Goal: Task Accomplishment & Management: Use online tool/utility

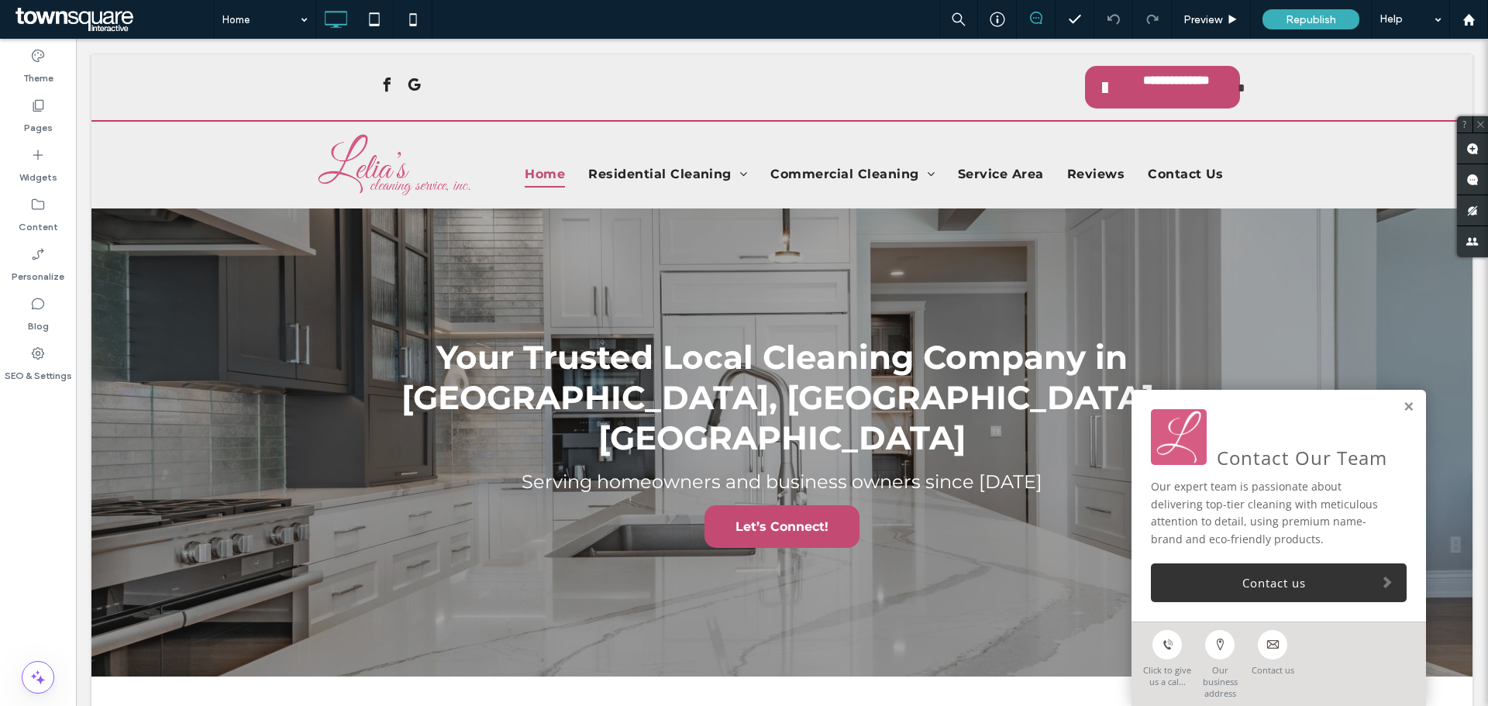
click at [773, 31] on div "Home Preview Republish Help" at bounding box center [851, 19] width 1274 height 39
click at [773, 19] on div "Home Preview Republish Help" at bounding box center [851, 19] width 1274 height 39
click at [1403, 414] on link at bounding box center [1409, 407] width 12 height 13
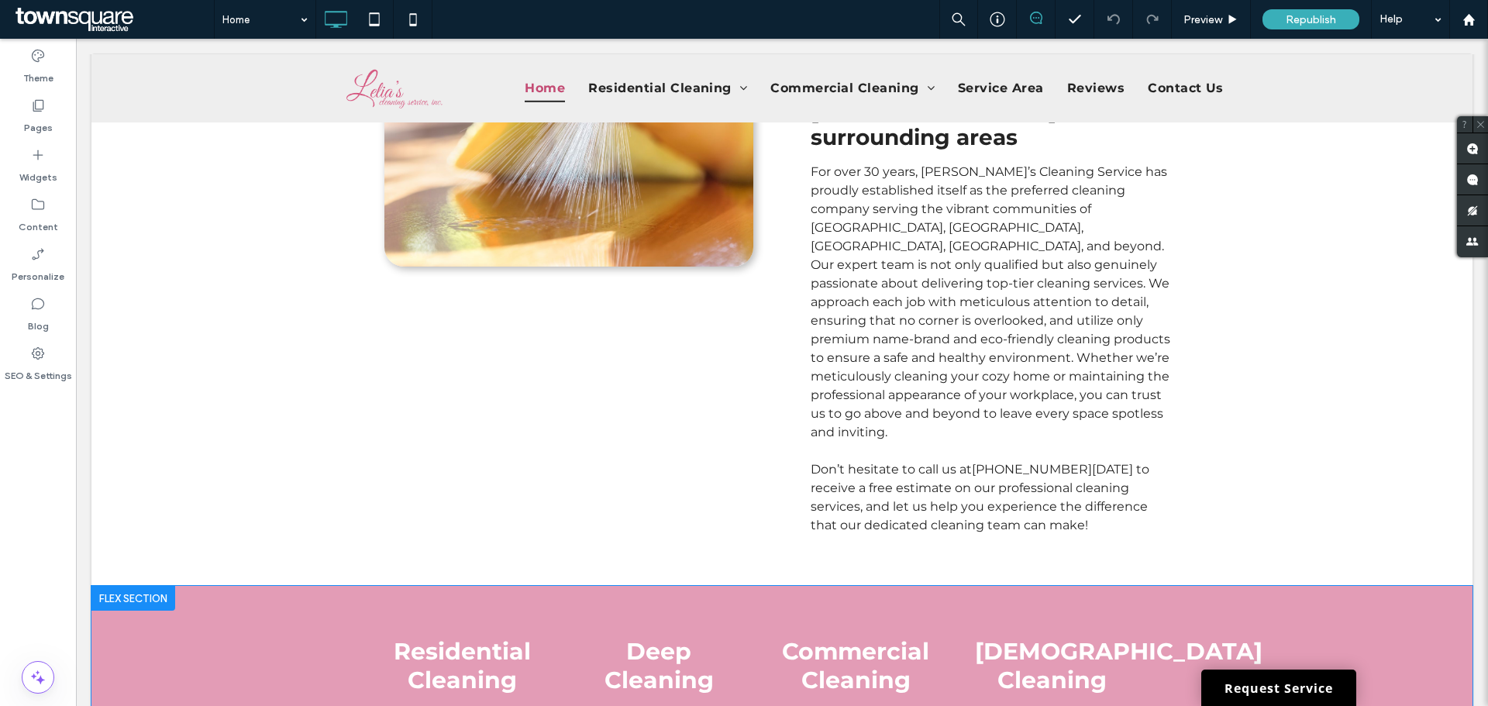
scroll to position [852, 0]
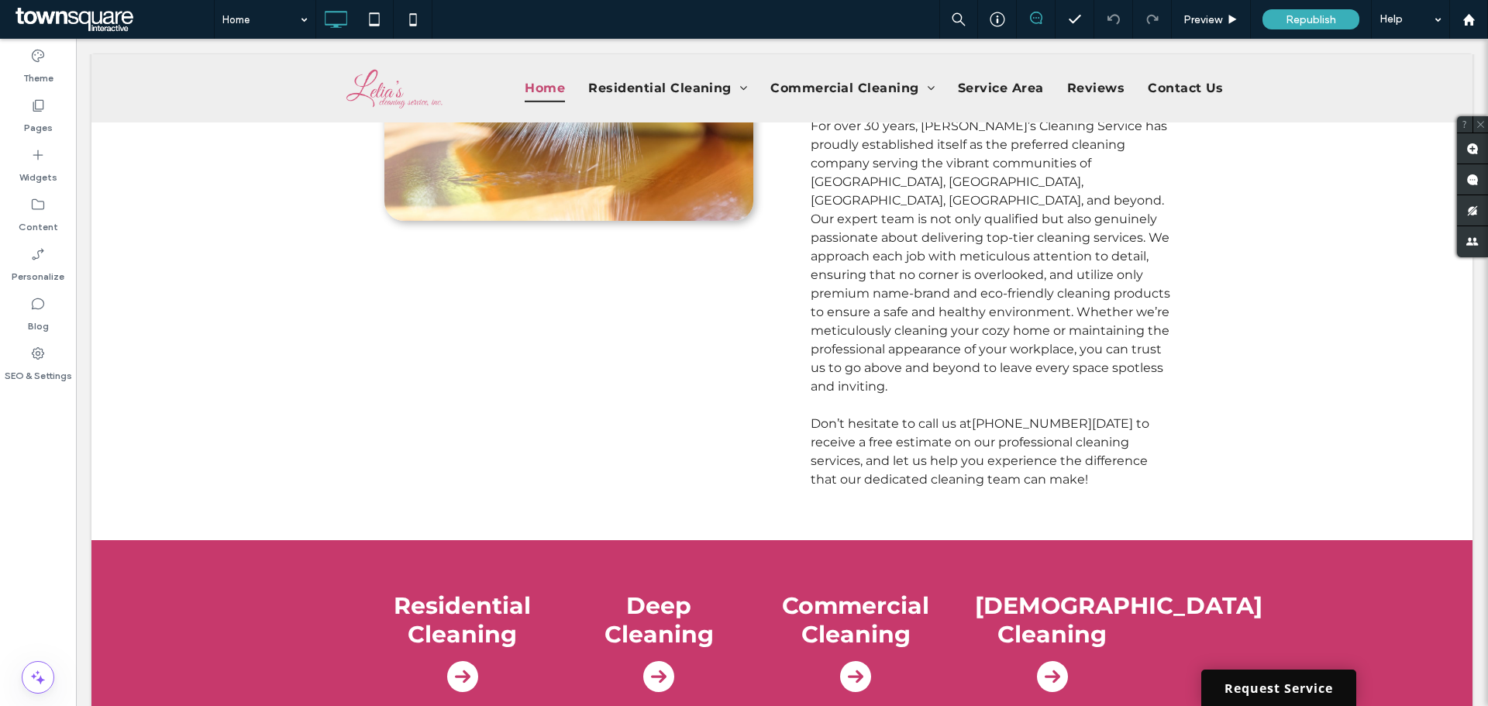
click at [1252, 686] on link "Request Service" at bounding box center [1278, 688] width 155 height 36
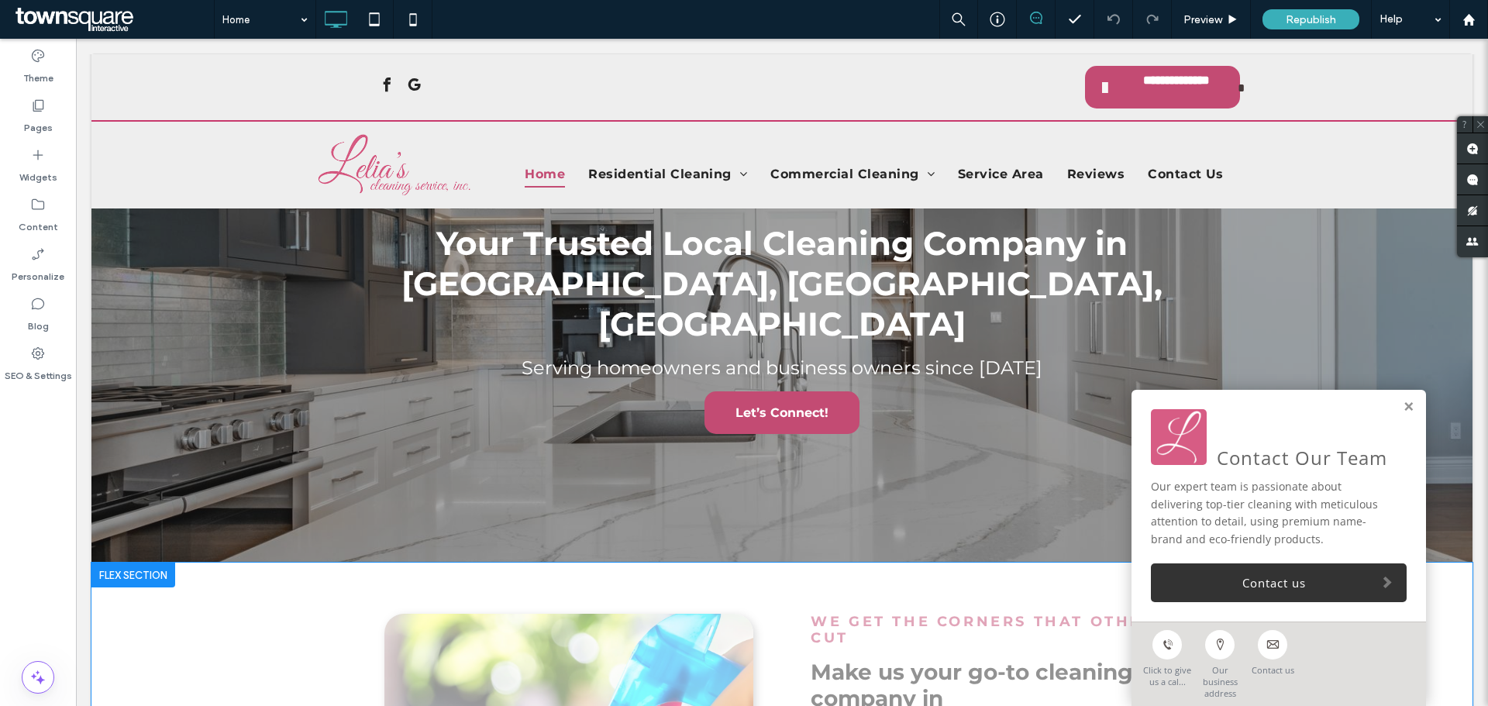
scroll to position [0, 0]
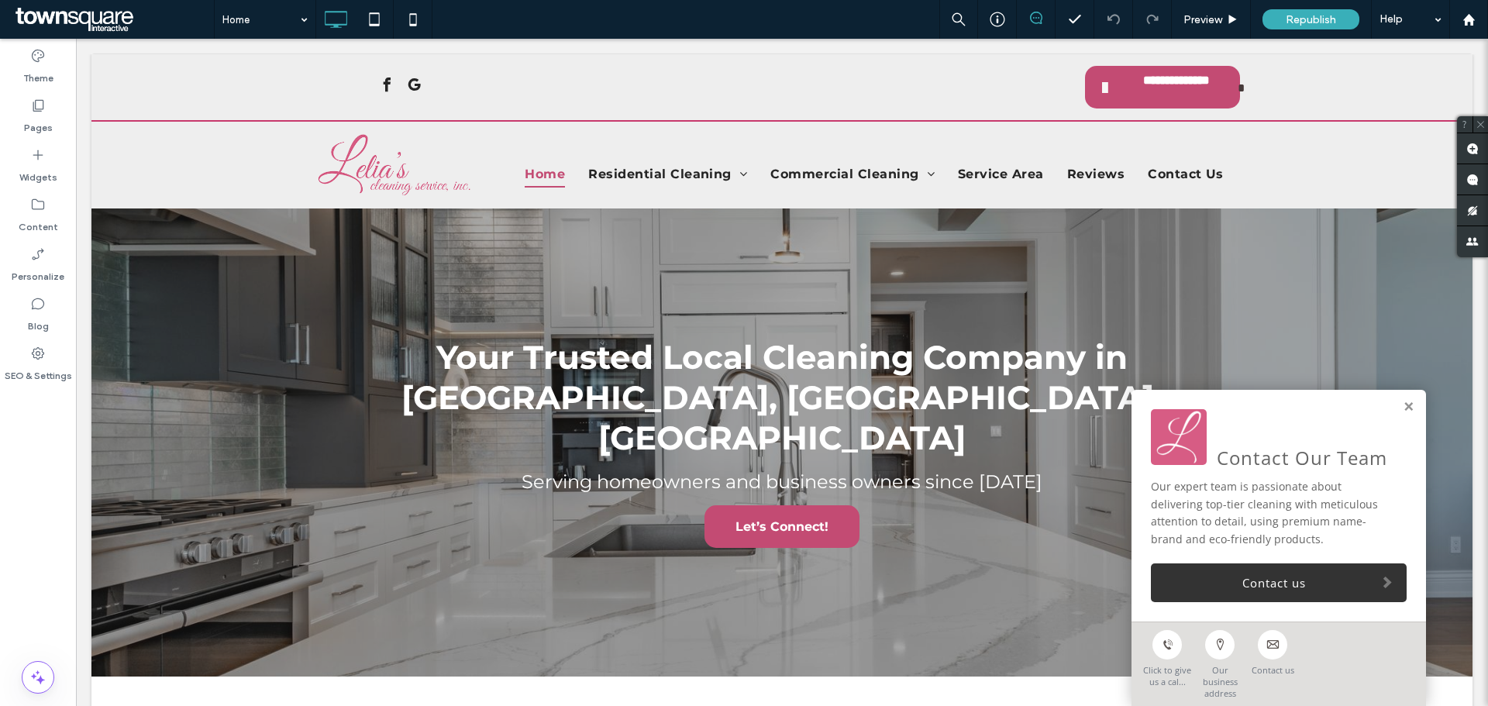
click at [40, 189] on div "Widgets" at bounding box center [38, 166] width 76 height 50
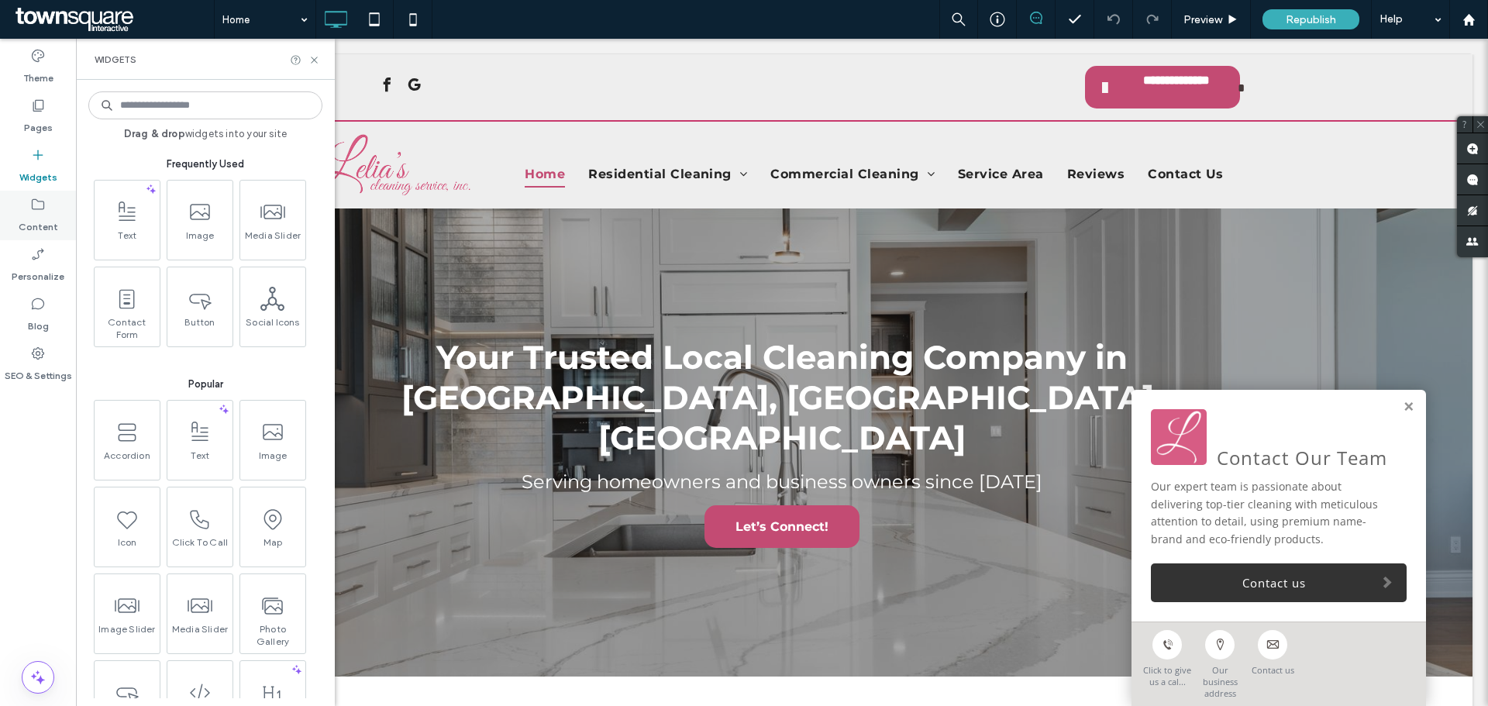
click at [35, 211] on icon at bounding box center [37, 204] width 15 height 15
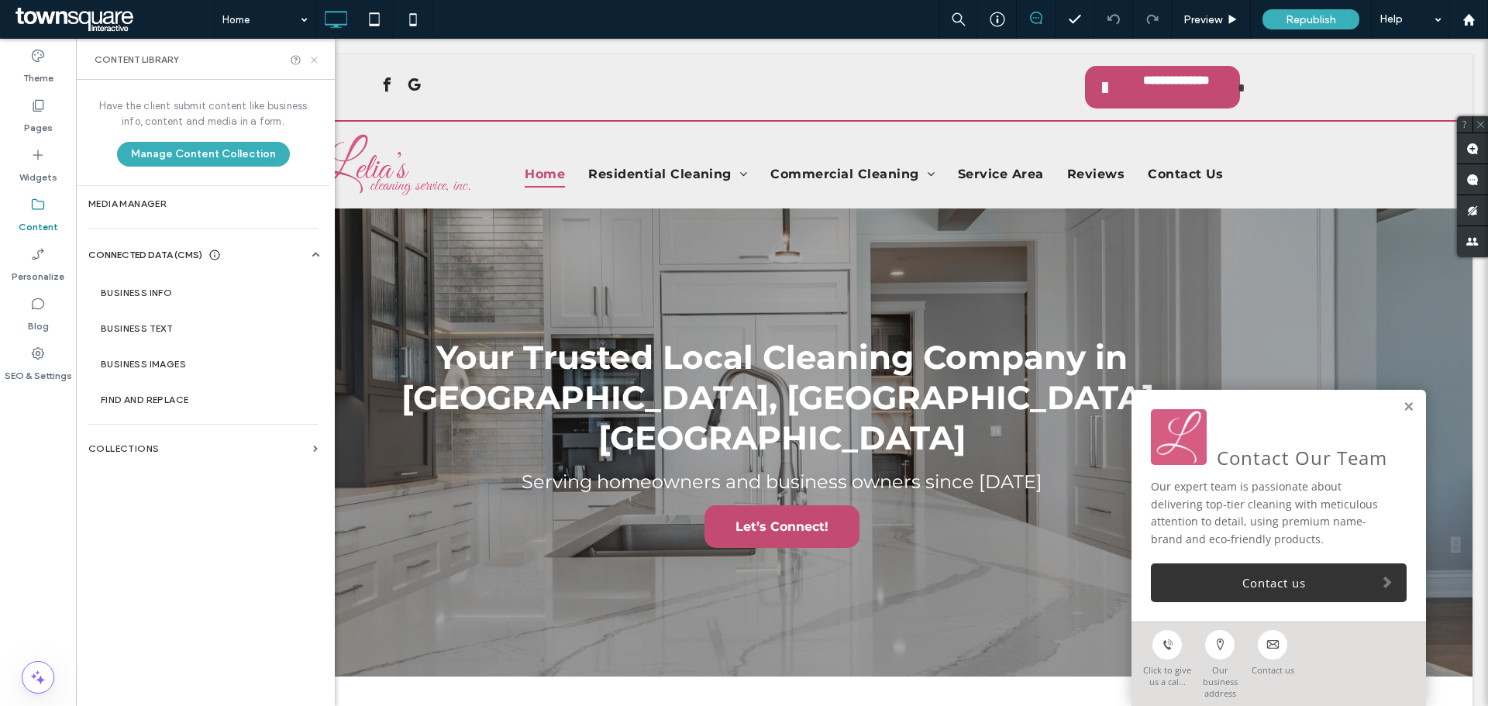
drag, startPoint x: 312, startPoint y: 60, endPoint x: 238, endPoint y: 28, distance: 81.2
click at [312, 60] on icon at bounding box center [314, 60] width 12 height 12
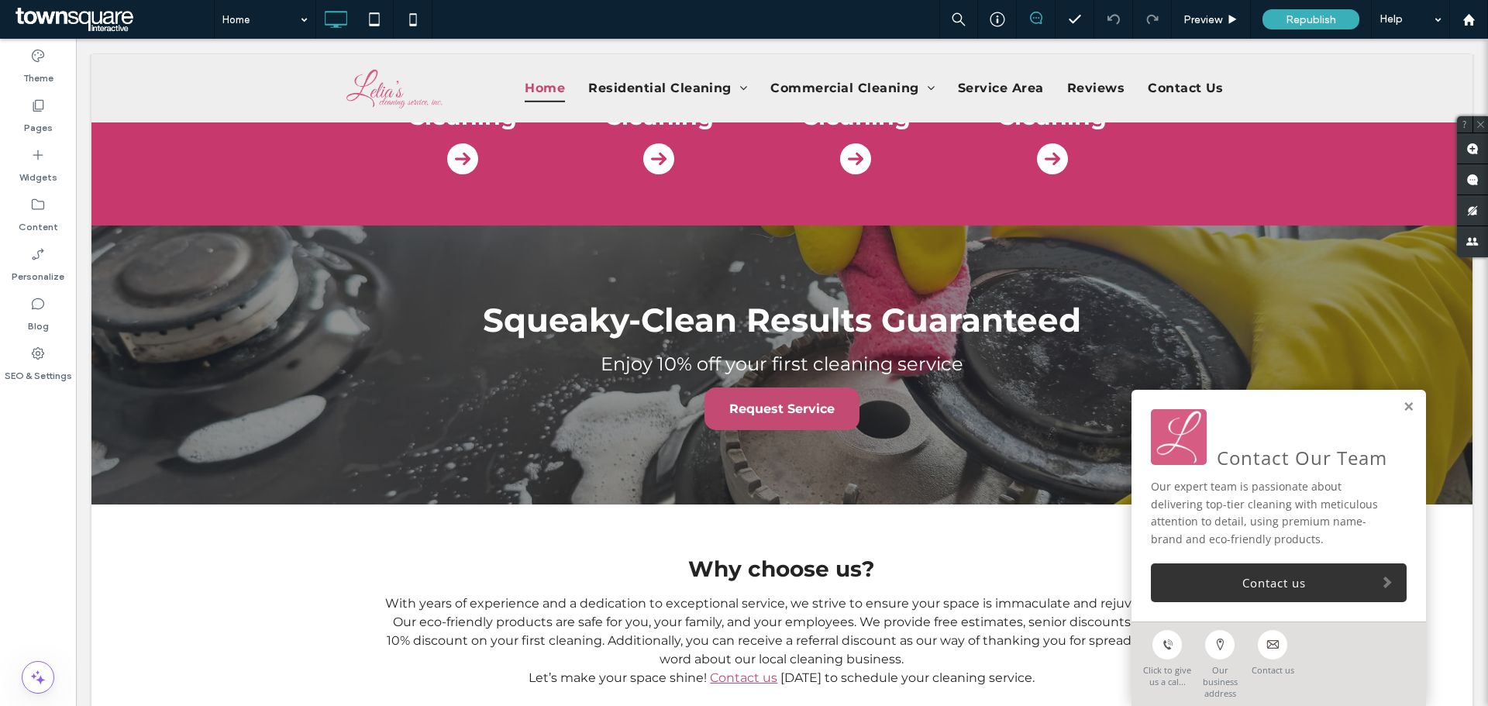
scroll to position [852, 0]
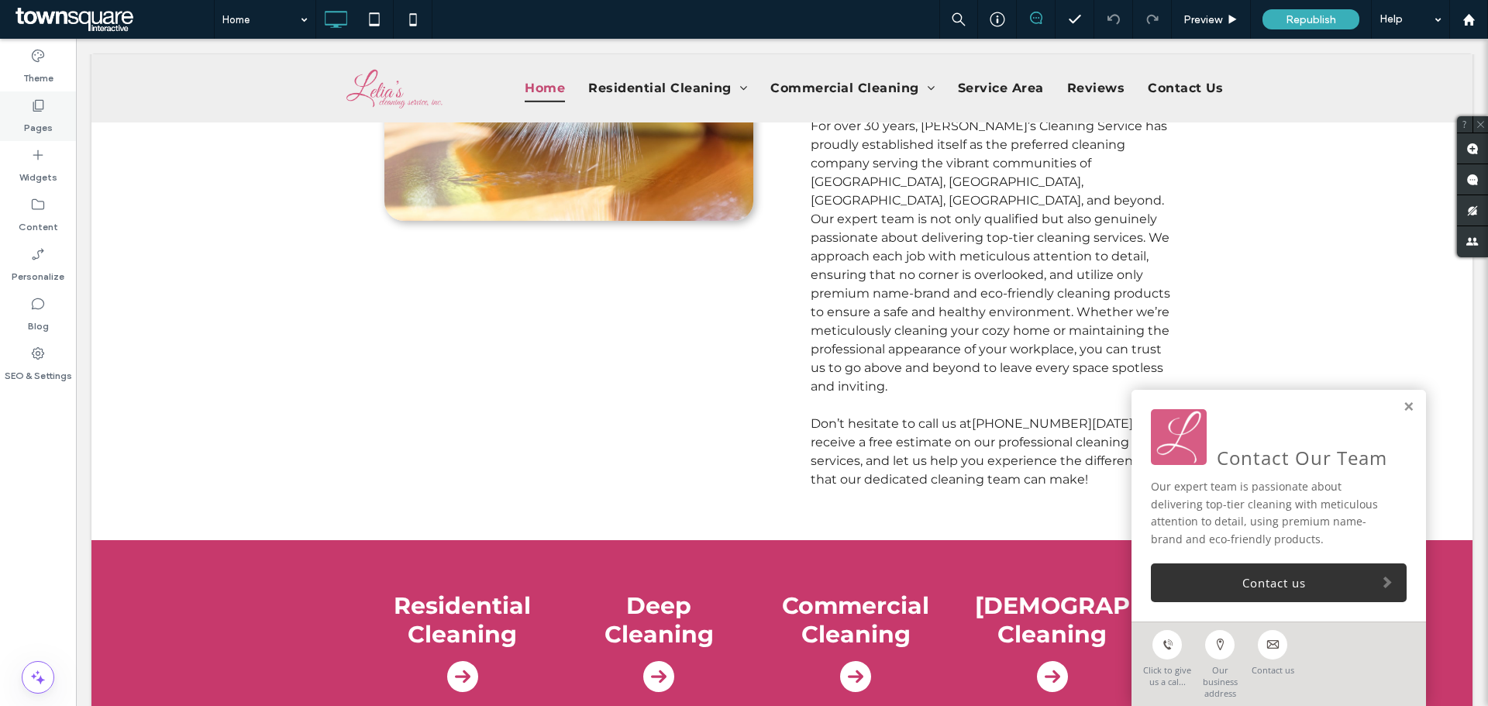
click at [22, 104] on div "Pages" at bounding box center [38, 116] width 76 height 50
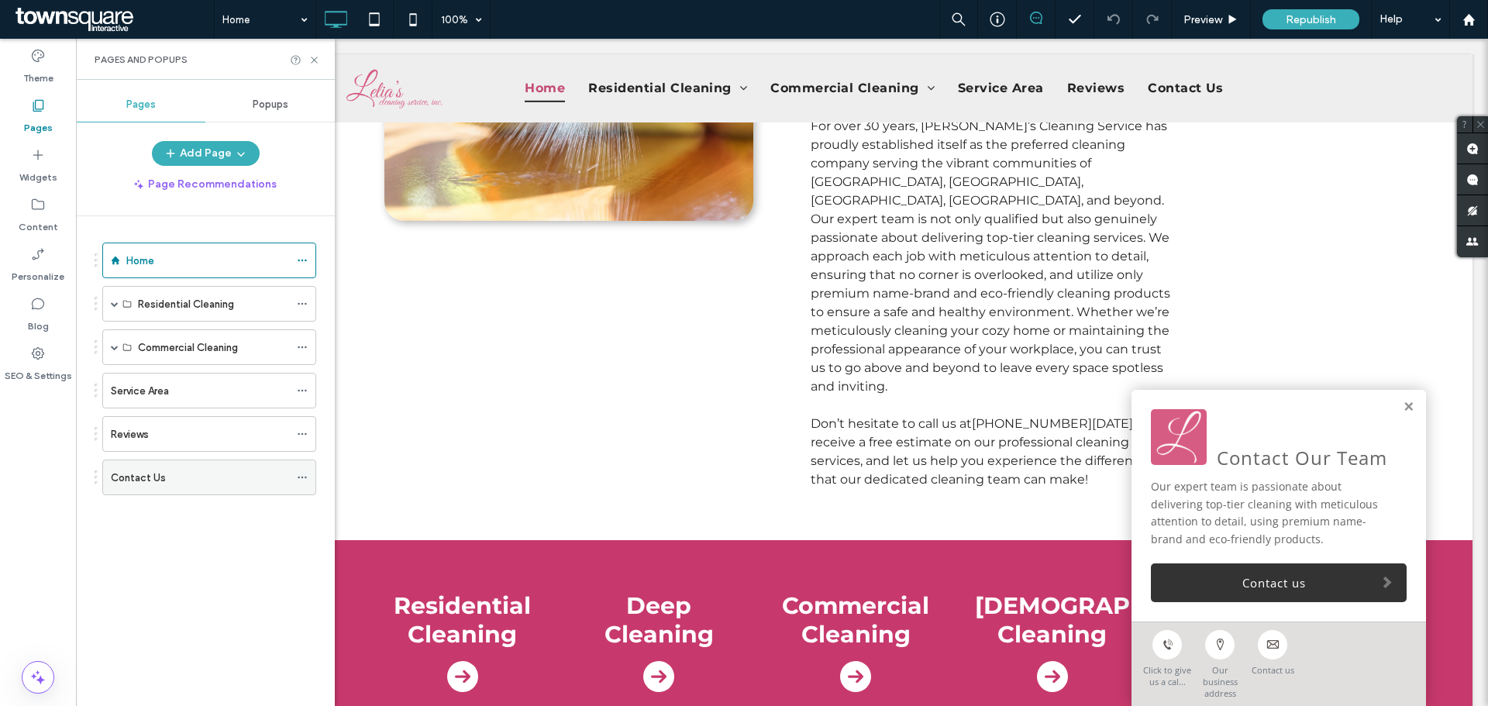
click at [193, 473] on div "Contact Us" at bounding box center [200, 478] width 178 height 16
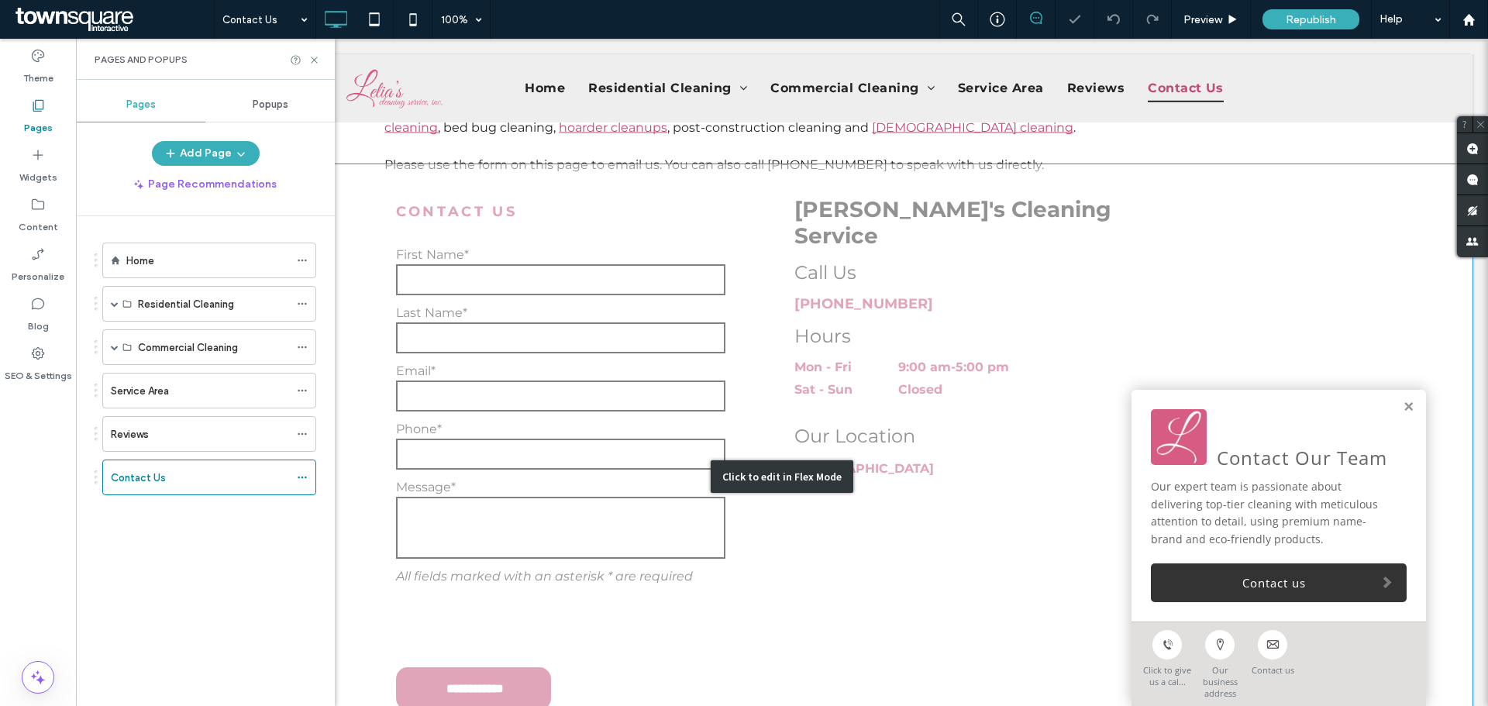
scroll to position [387, 0]
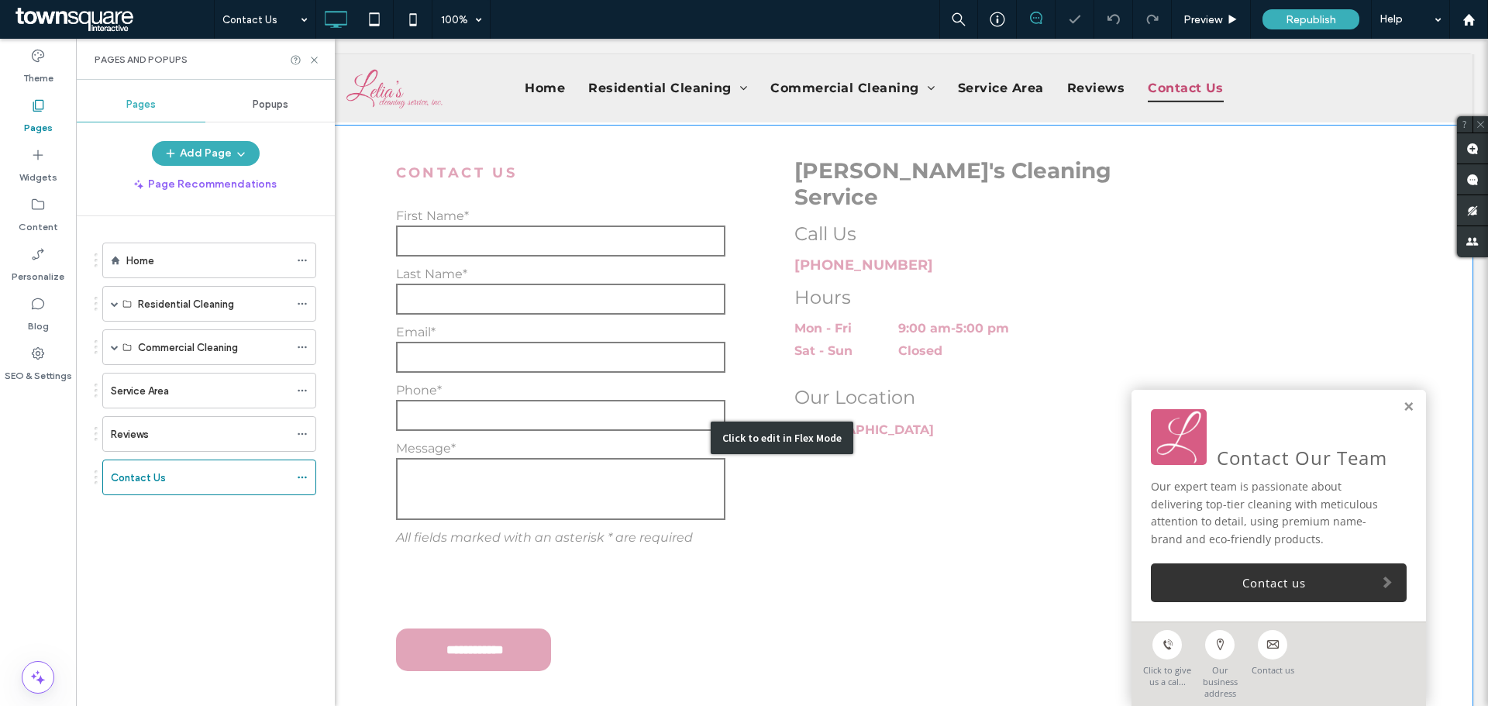
click at [518, 369] on div "Click to edit in Flex Mode" at bounding box center [781, 438] width 1381 height 624
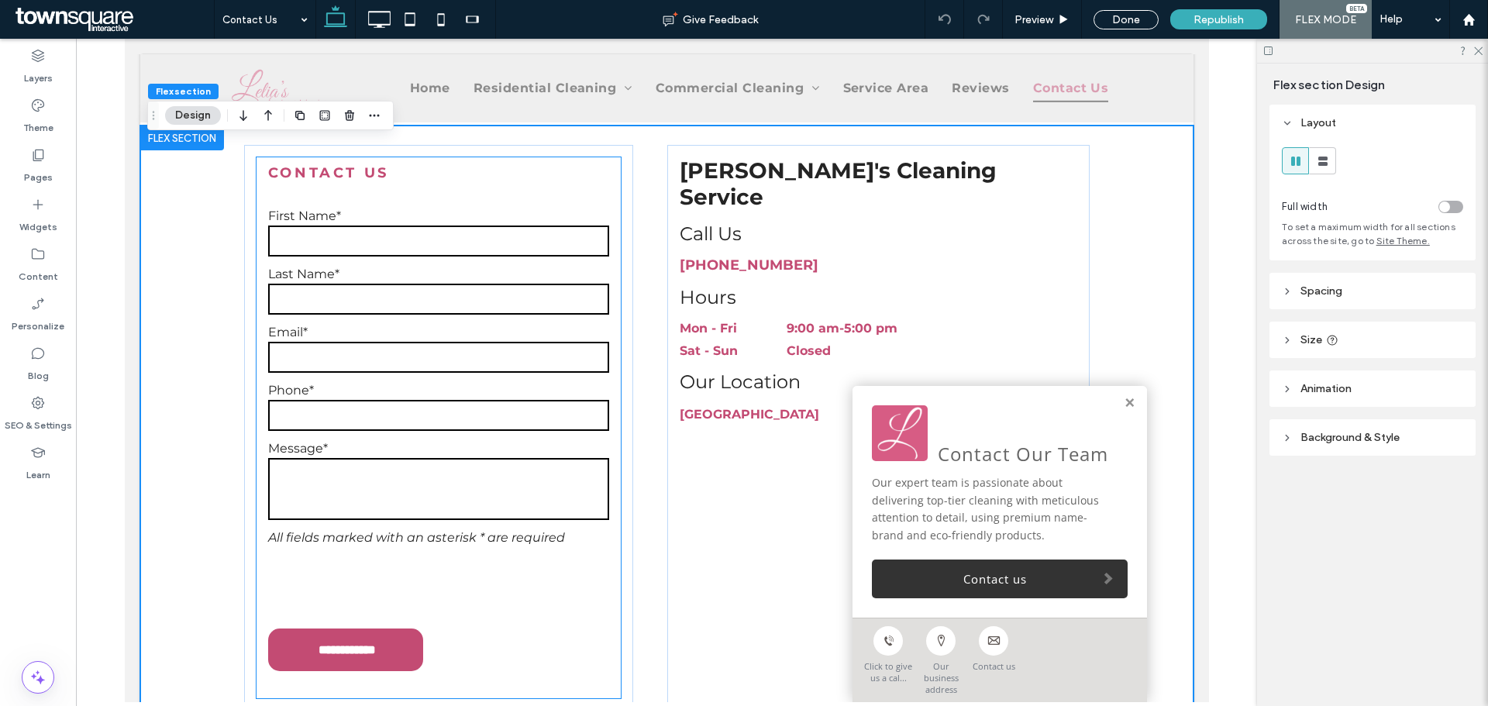
click at [387, 400] on input "tel" at bounding box center [437, 415] width 341 height 31
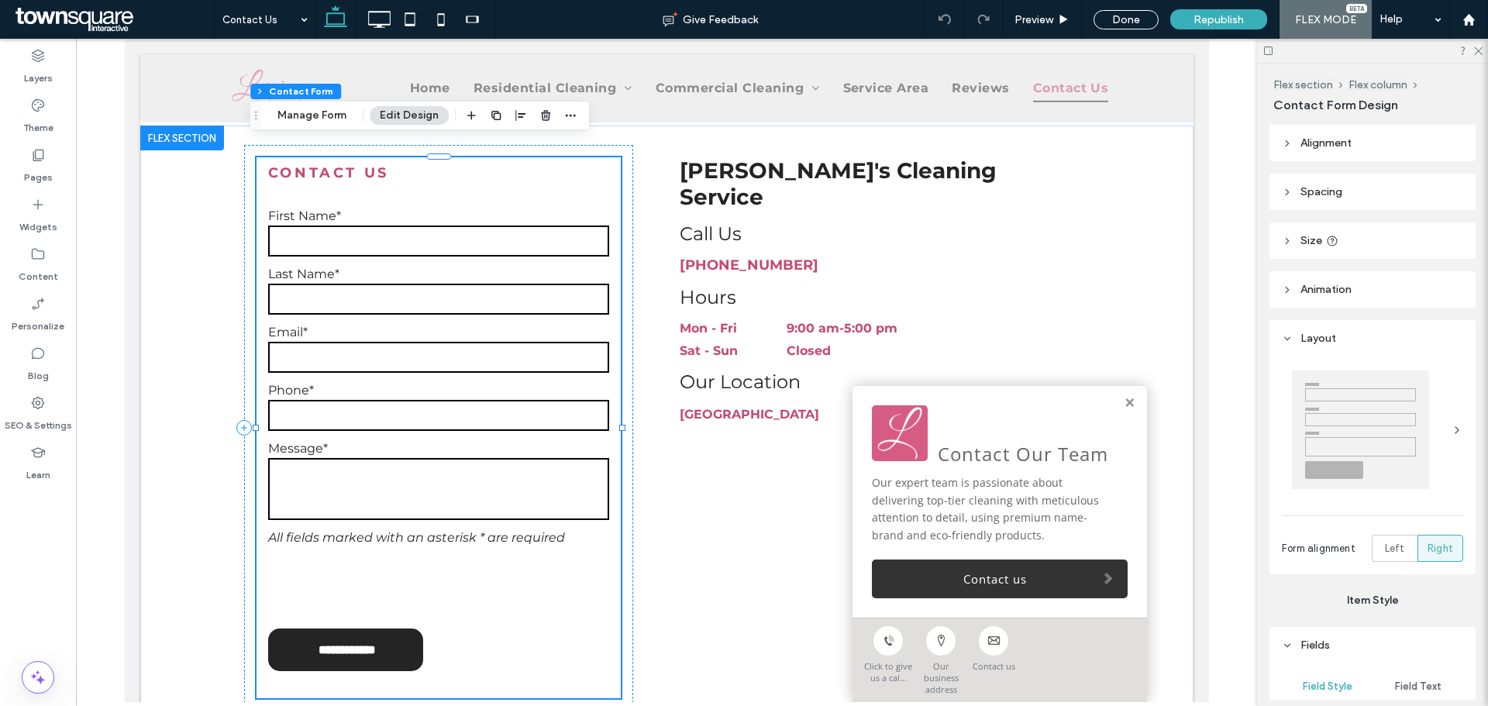
type input "*"
type input "***"
click at [300, 119] on button "Manage Form" at bounding box center [311, 115] width 89 height 19
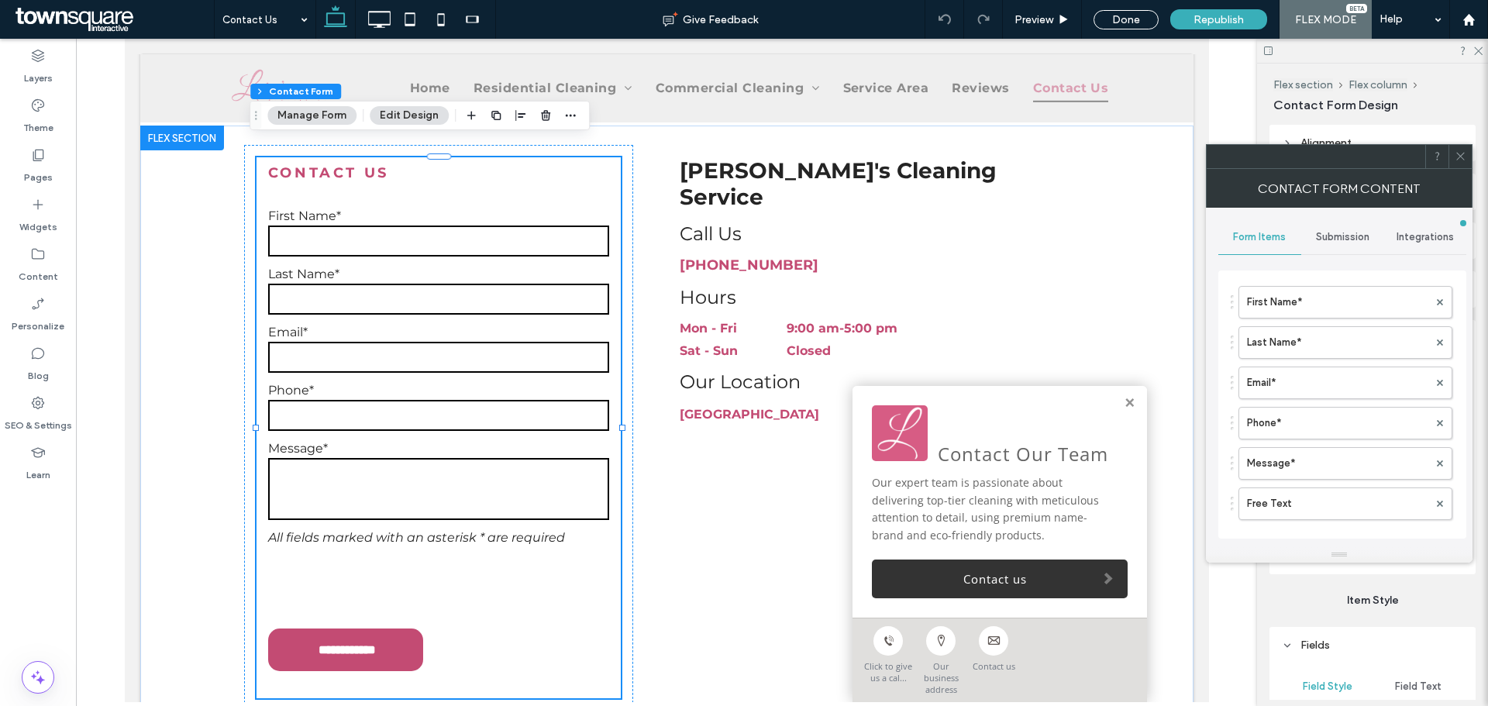
scroll to position [287, 0]
click at [1365, 236] on span "Submission" at bounding box center [1342, 237] width 53 height 12
click at [1408, 243] on span "Integrations" at bounding box center [1424, 237] width 57 height 12
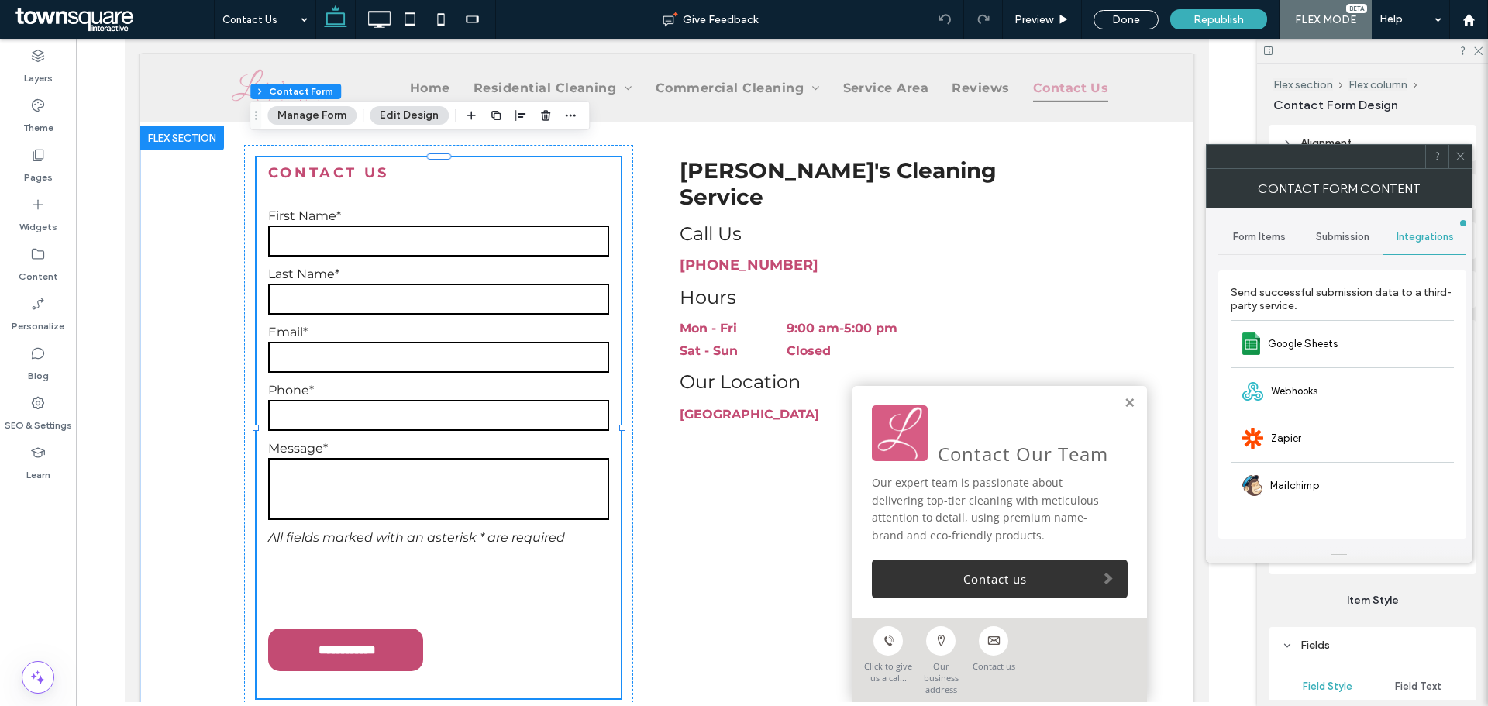
click at [1348, 236] on span "Submission" at bounding box center [1342, 237] width 53 height 12
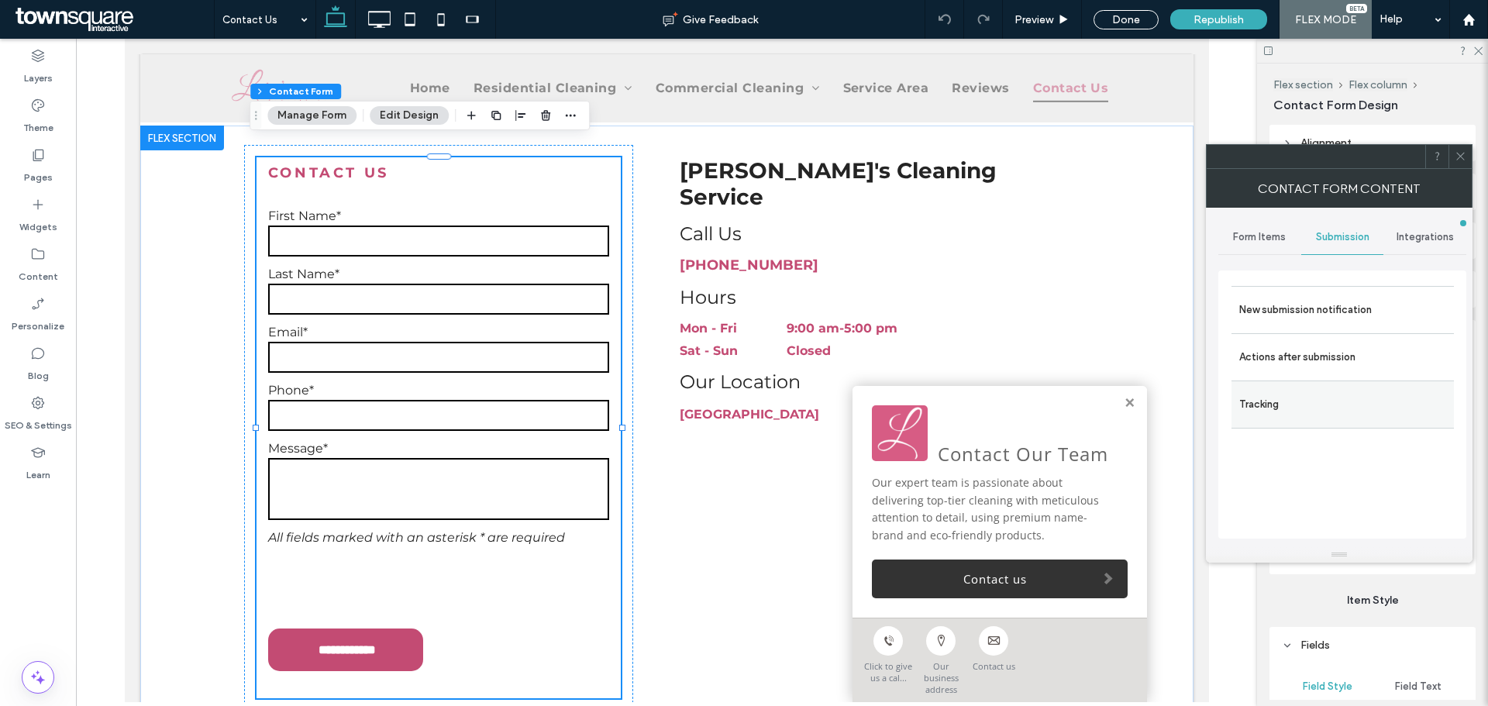
click at [1294, 408] on label "Tracking" at bounding box center [1342, 404] width 207 height 31
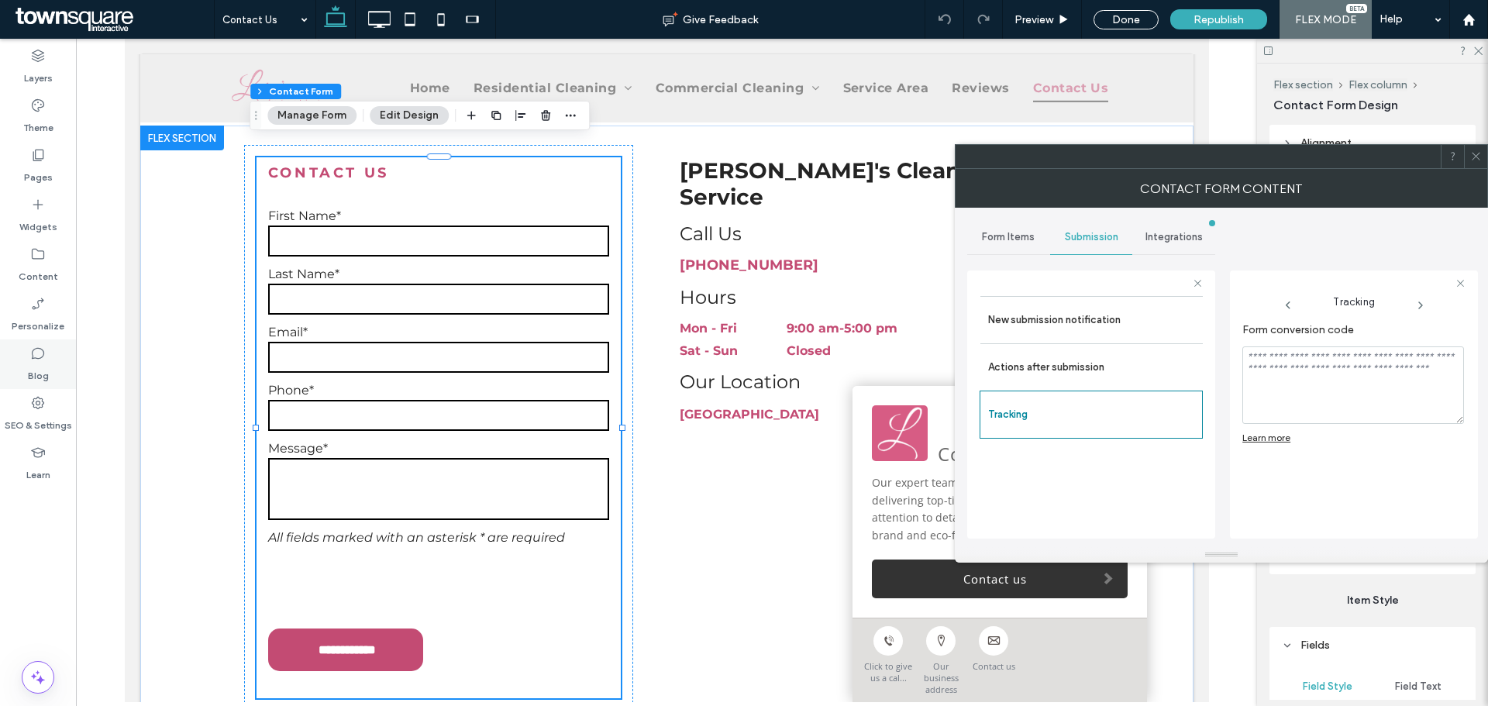
click at [33, 375] on label "Blog" at bounding box center [38, 372] width 21 height 22
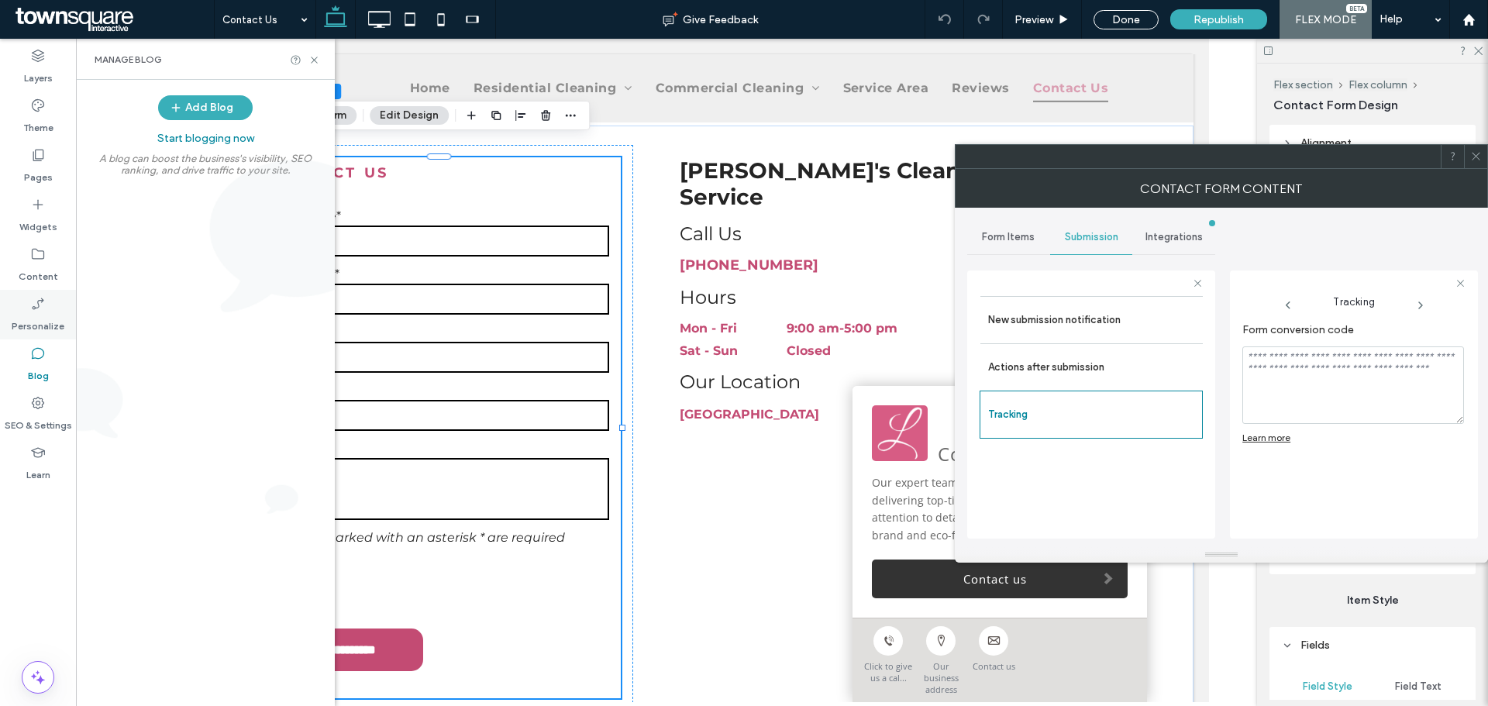
click at [43, 320] on label "Personalize" at bounding box center [38, 323] width 53 height 22
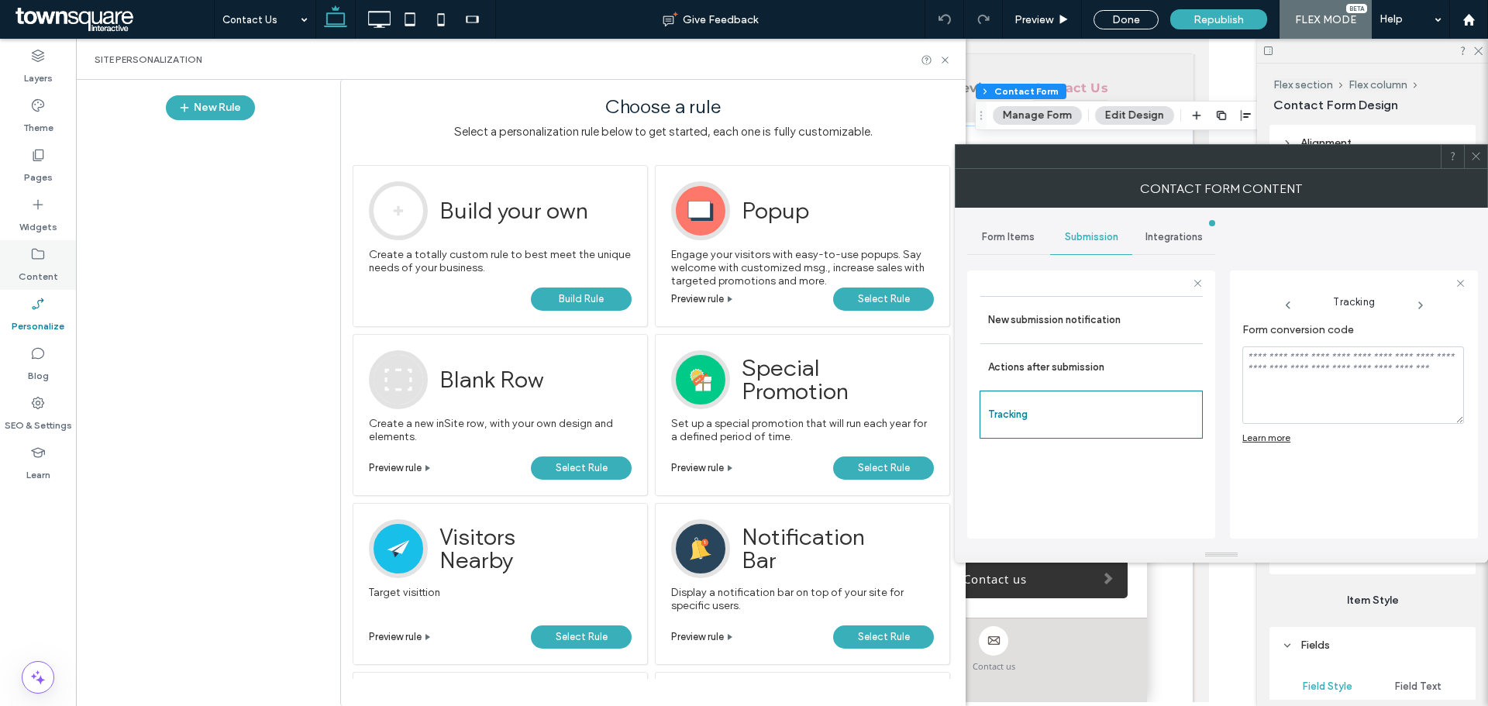
click at [26, 245] on div "Content" at bounding box center [38, 265] width 76 height 50
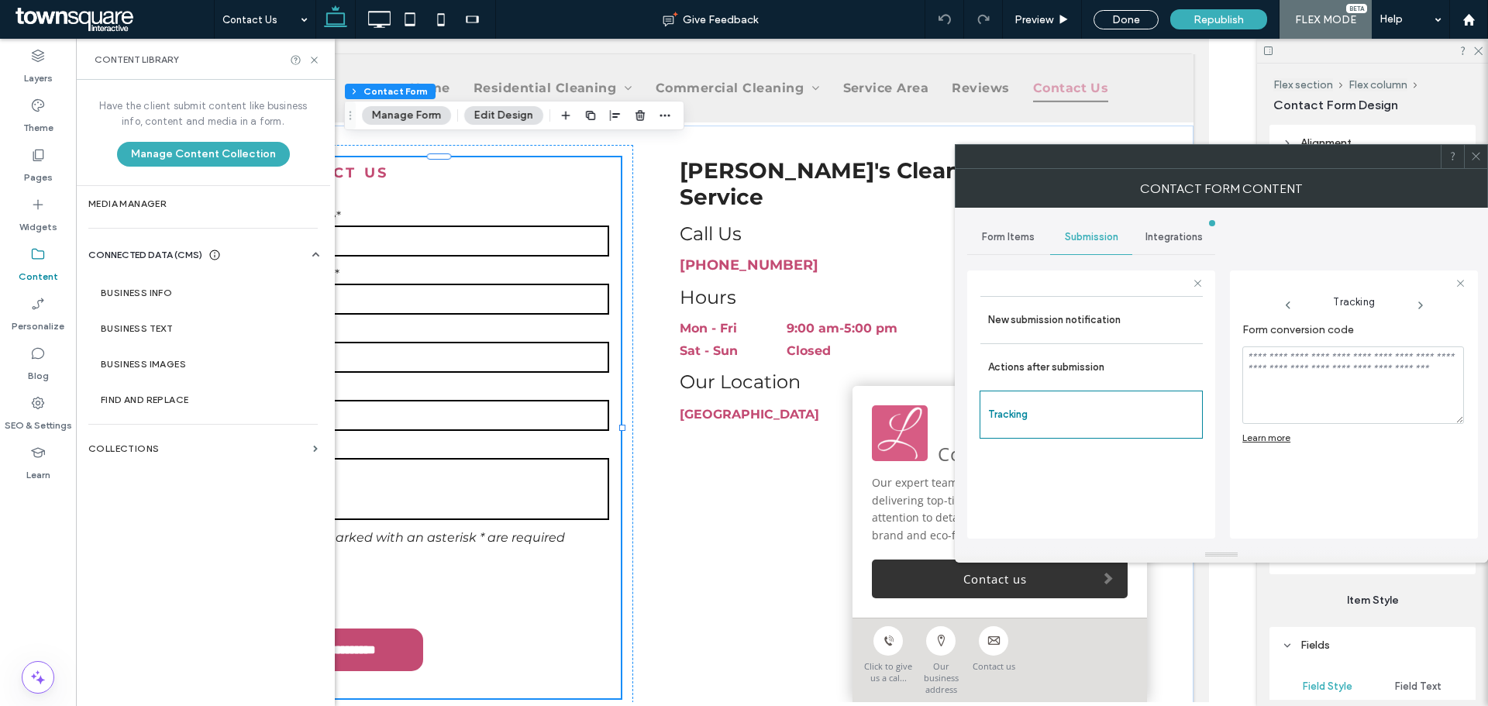
click at [1475, 164] on span at bounding box center [1476, 156] width 12 height 23
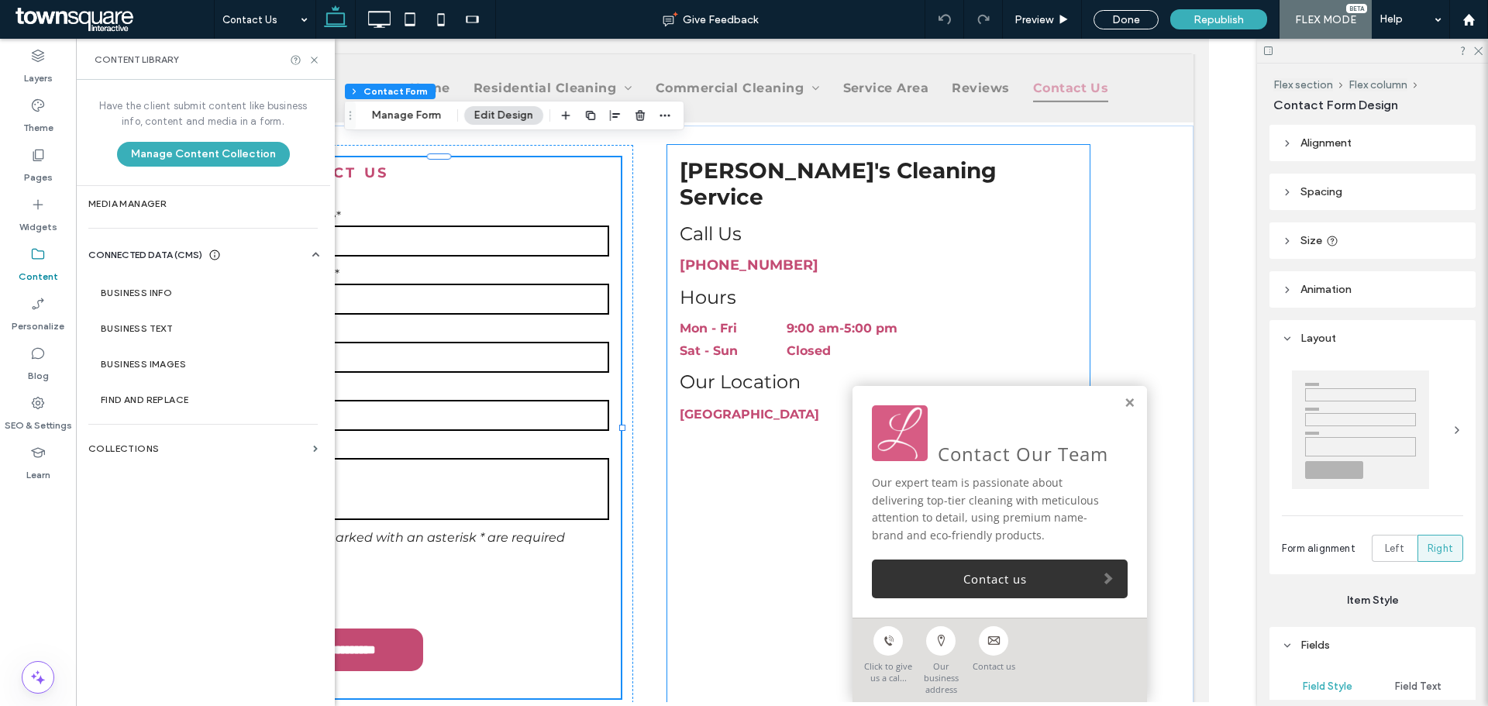
click at [745, 455] on div "Call Us [PHONE_NUMBER] Hours Mon - Fri 9:00 am - 5:00 pm Sat - Sun Closed Our L…" at bounding box center [877, 428] width 423 height 566
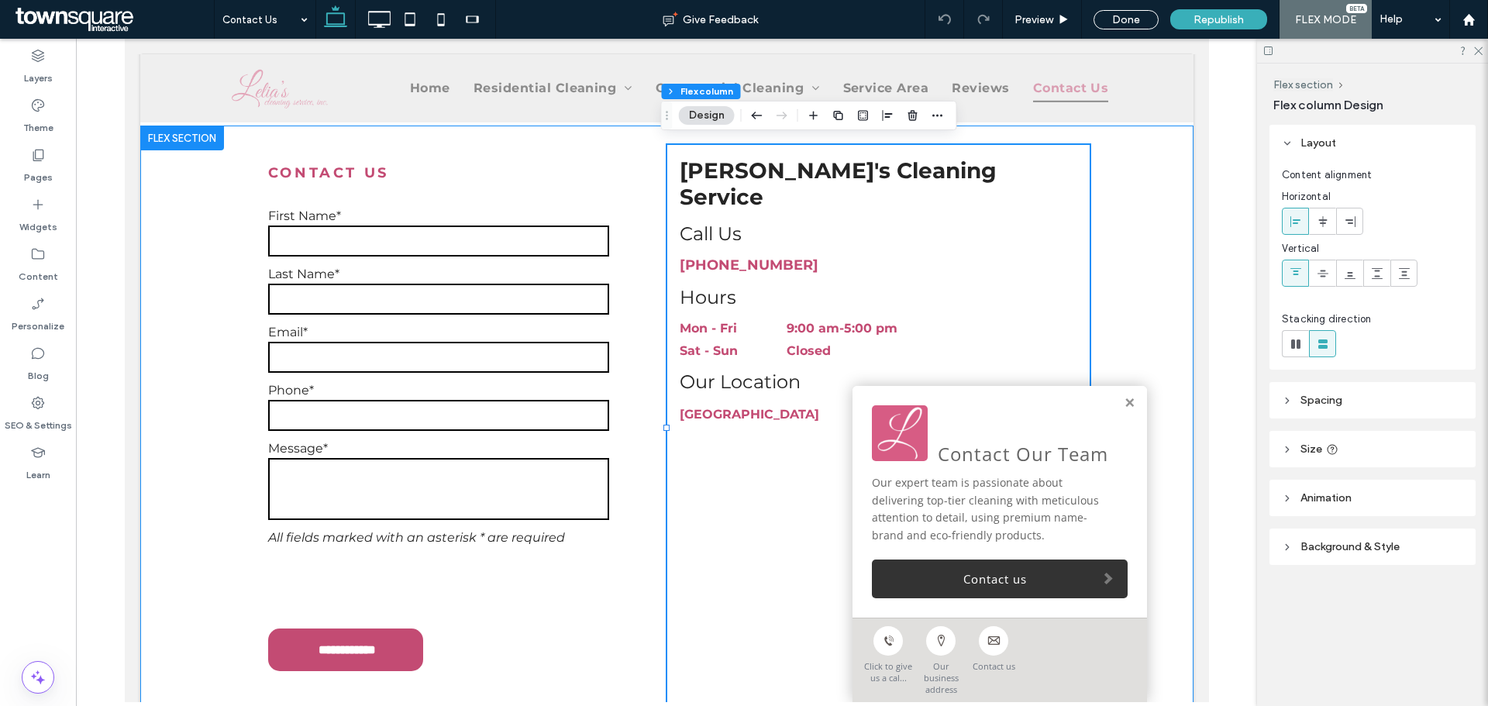
click at [645, 487] on div "**********" at bounding box center [666, 438] width 930 height 624
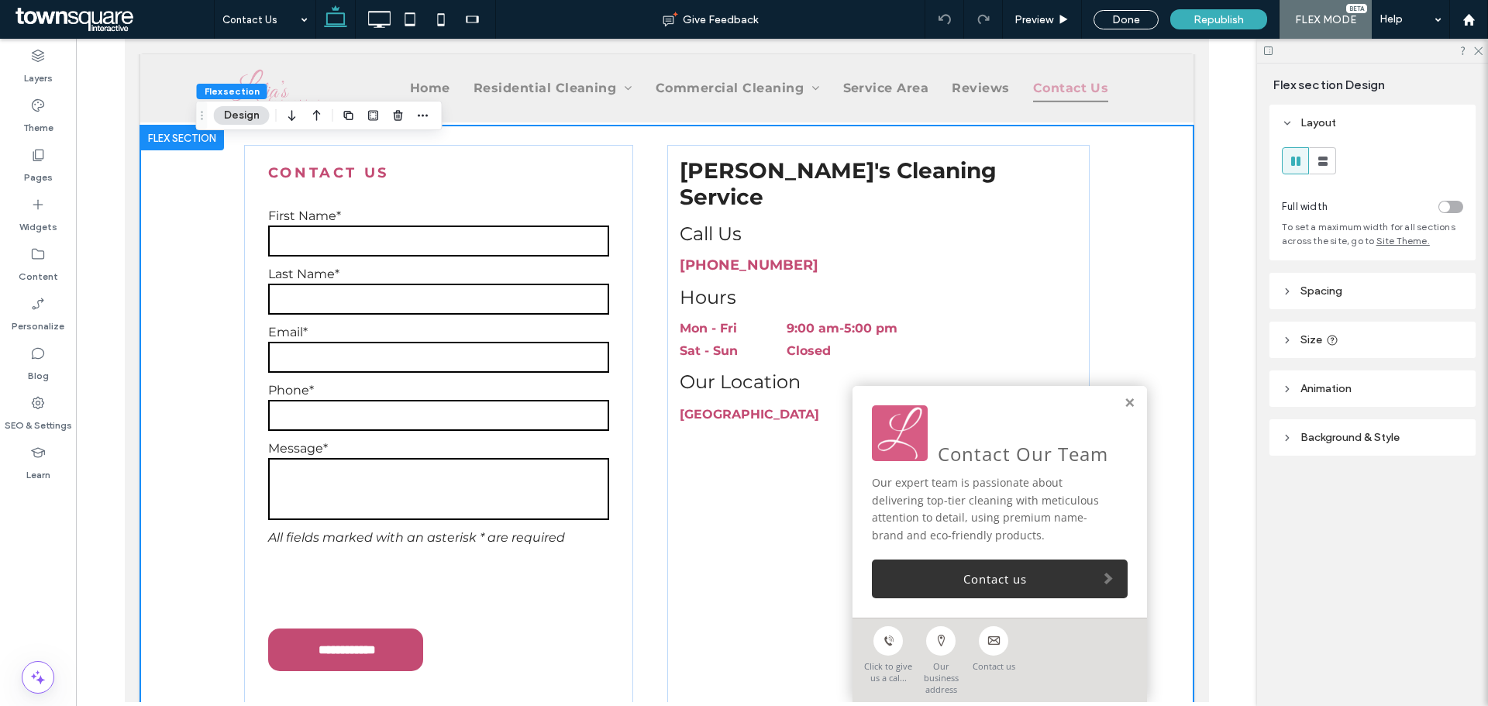
scroll to position [0, 0]
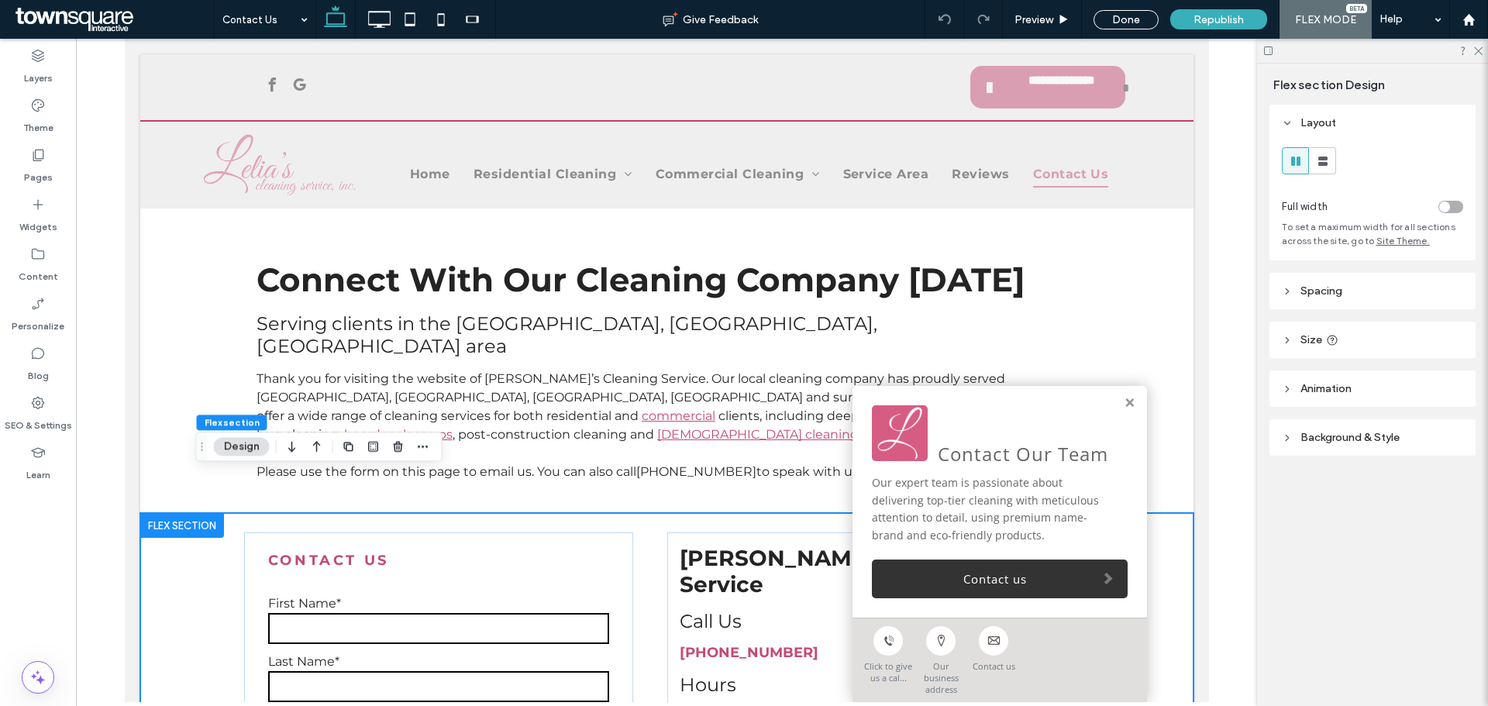
click at [103, 269] on div at bounding box center [666, 370] width 1181 height 663
click at [1123, 410] on link at bounding box center [1129, 403] width 12 height 13
